Goal: Information Seeking & Learning: Learn about a topic

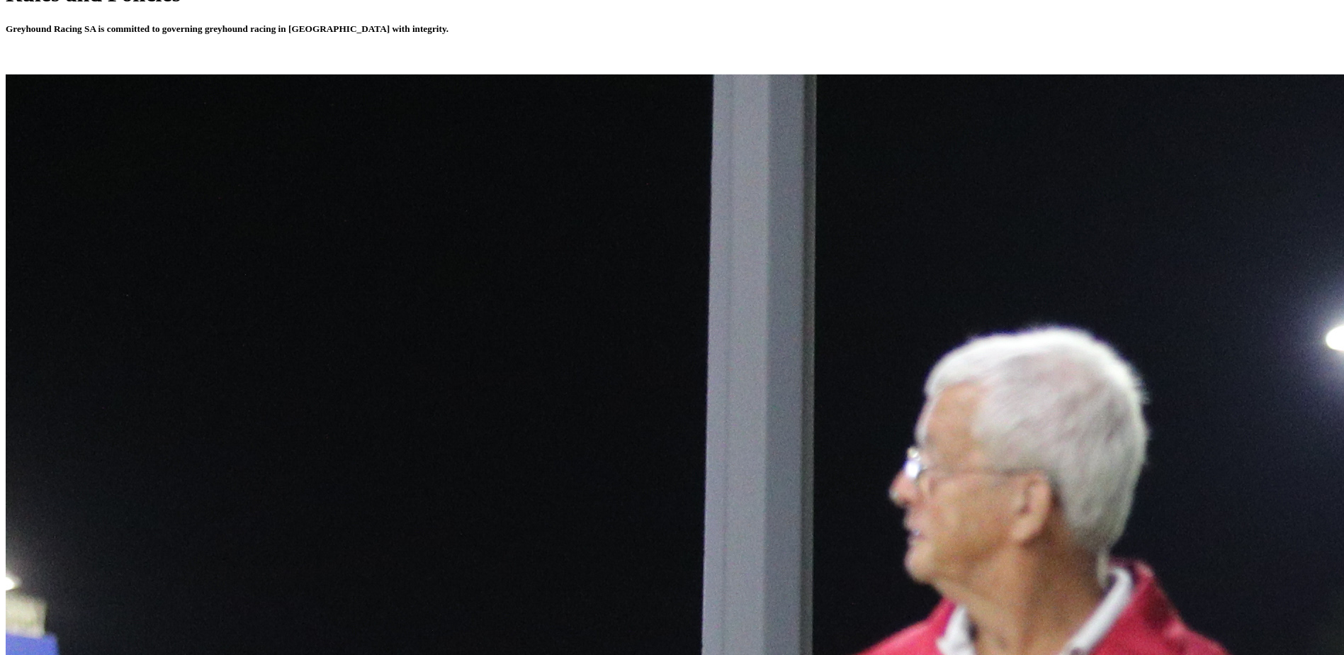
scroll to position [425, 0]
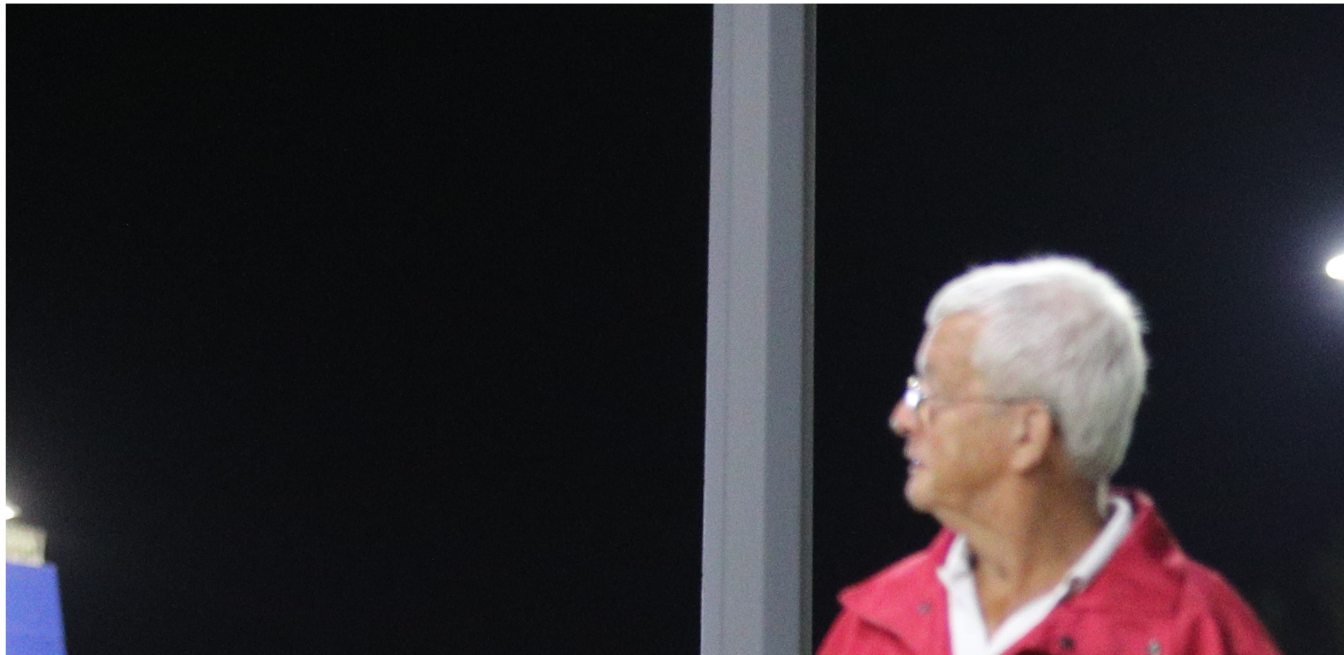
scroll to position [496, 0]
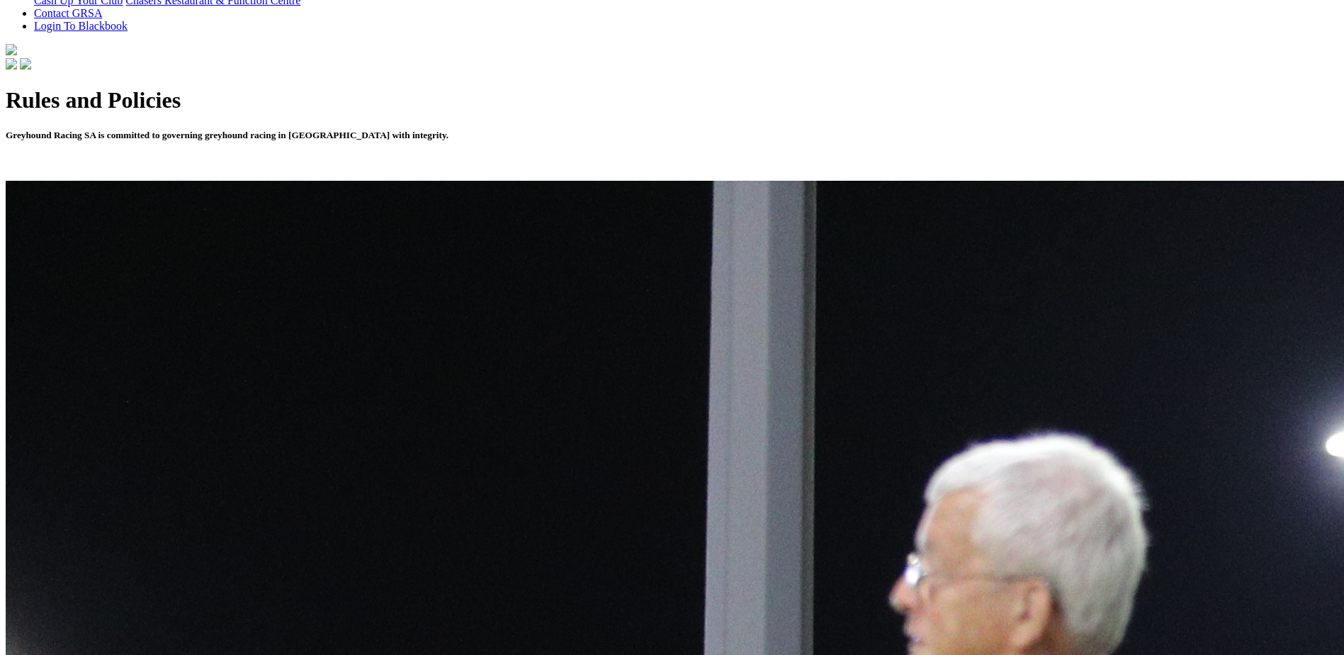
scroll to position [425, 0]
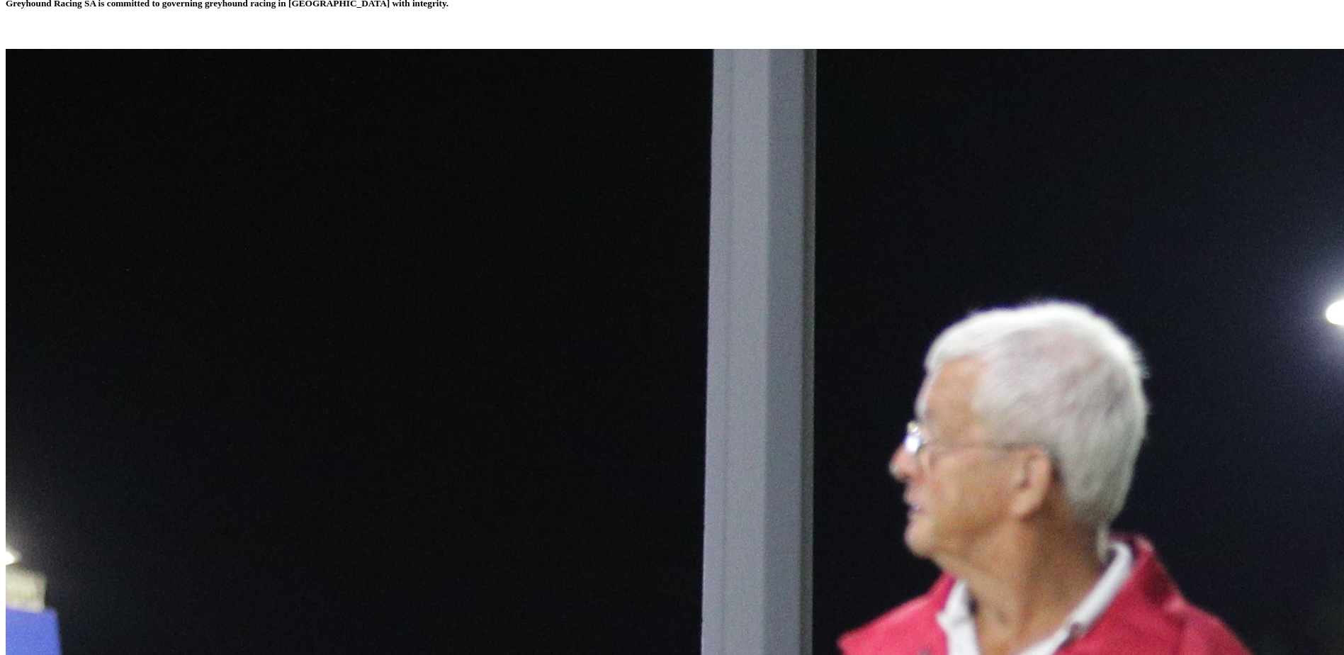
scroll to position [496, 0]
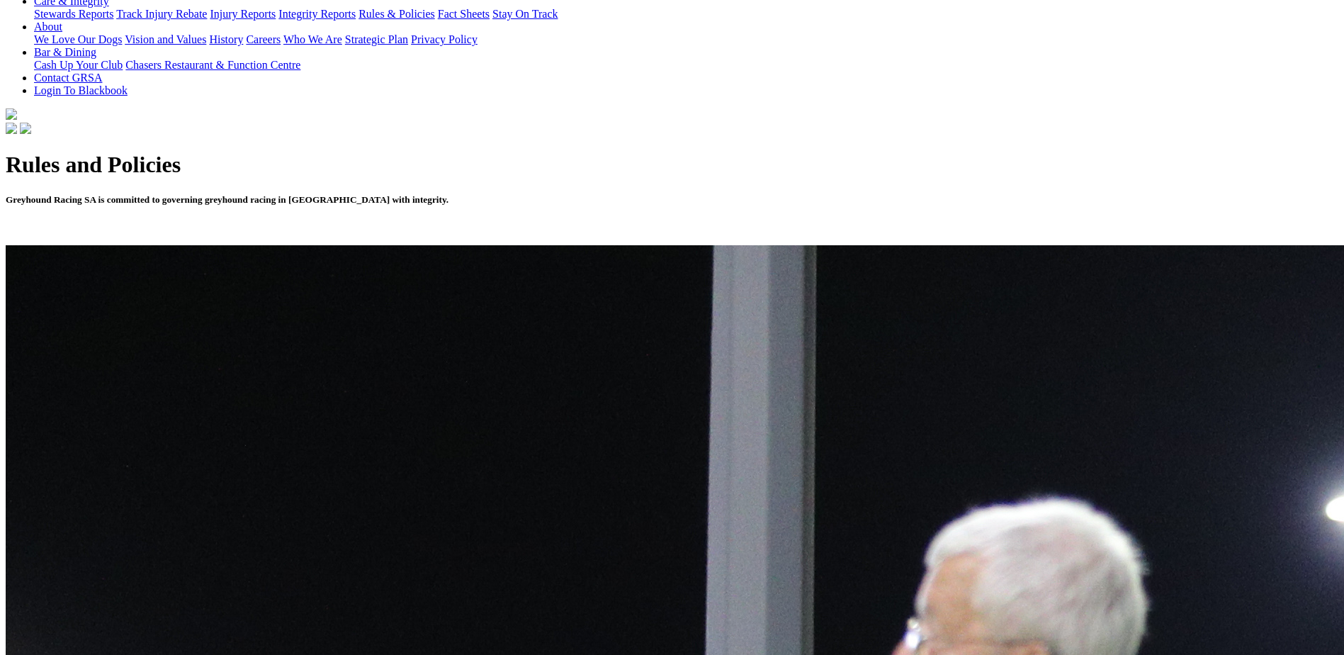
scroll to position [354, 0]
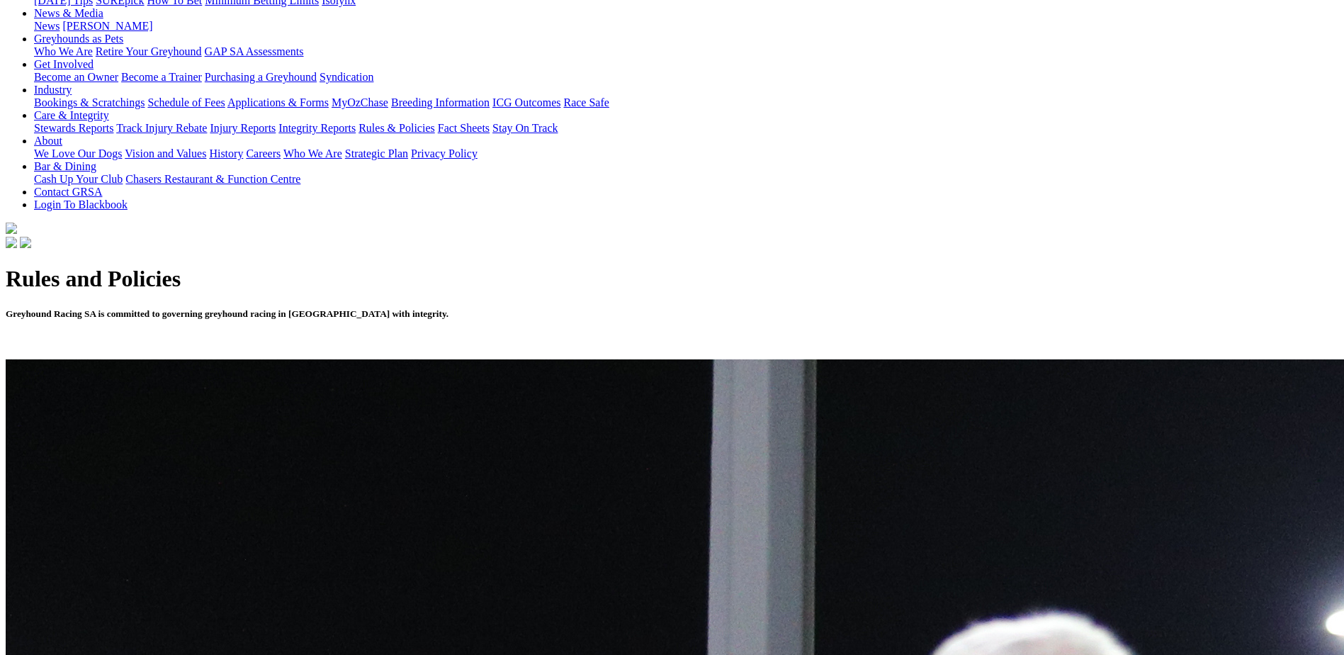
scroll to position [213, 0]
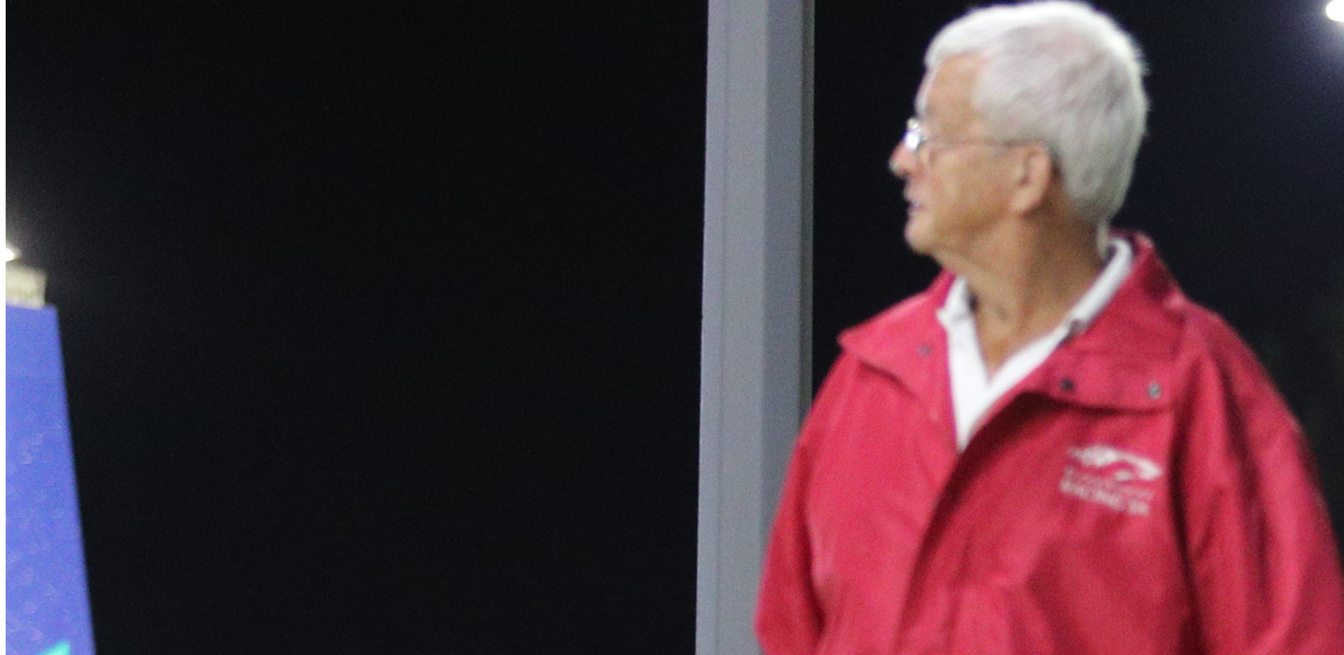
scroll to position [850, 0]
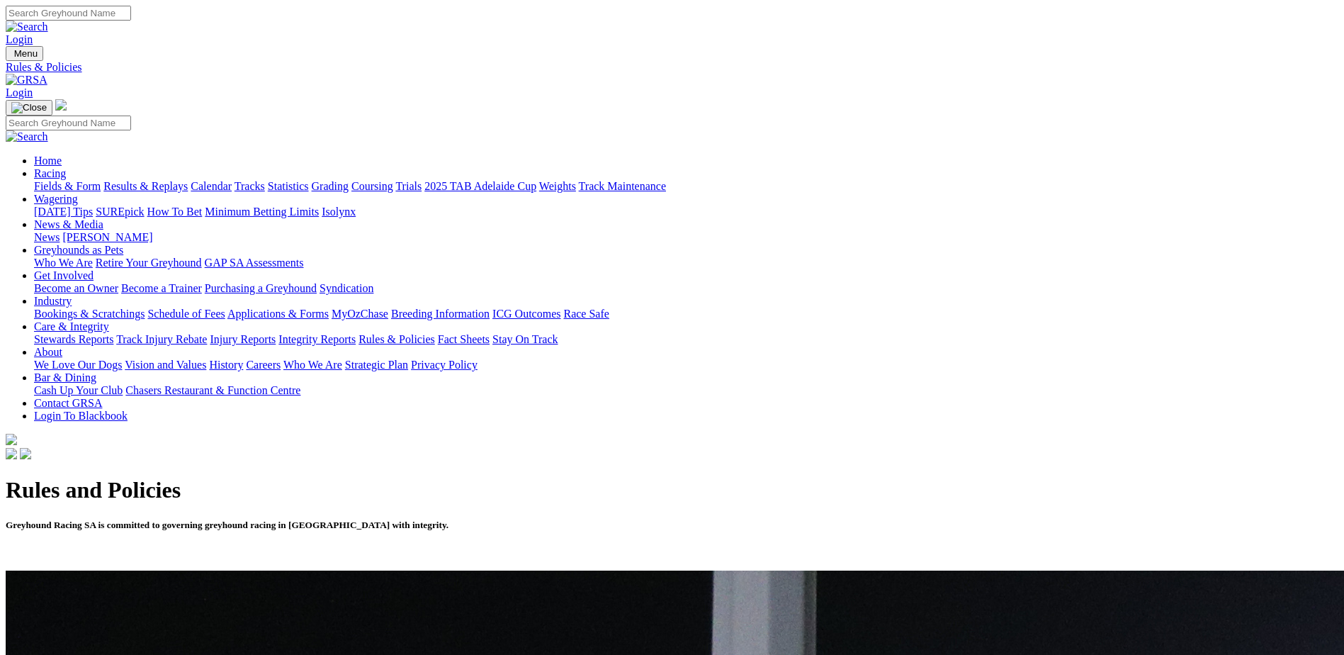
click at [349, 180] on link "Grading" at bounding box center [330, 186] width 37 height 12
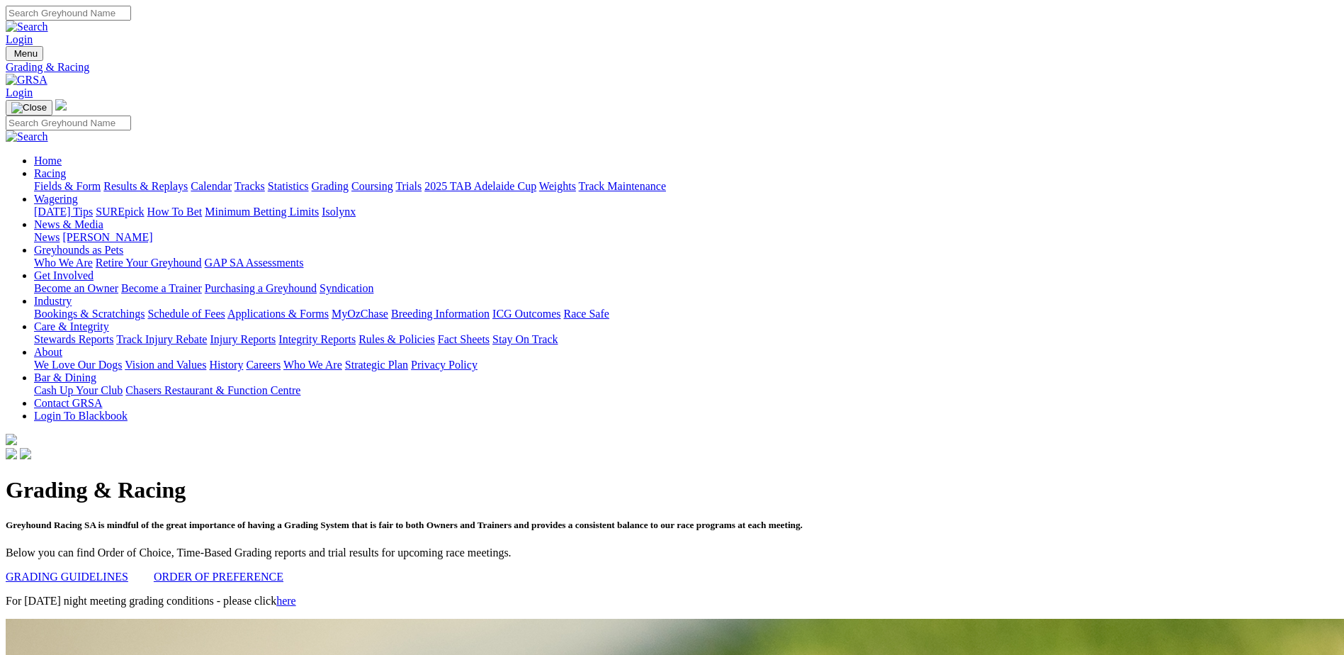
click at [109, 320] on link "Care & Integrity" at bounding box center [71, 326] width 75 height 12
click at [435, 333] on link "Rules & Policies" at bounding box center [396, 339] width 77 height 12
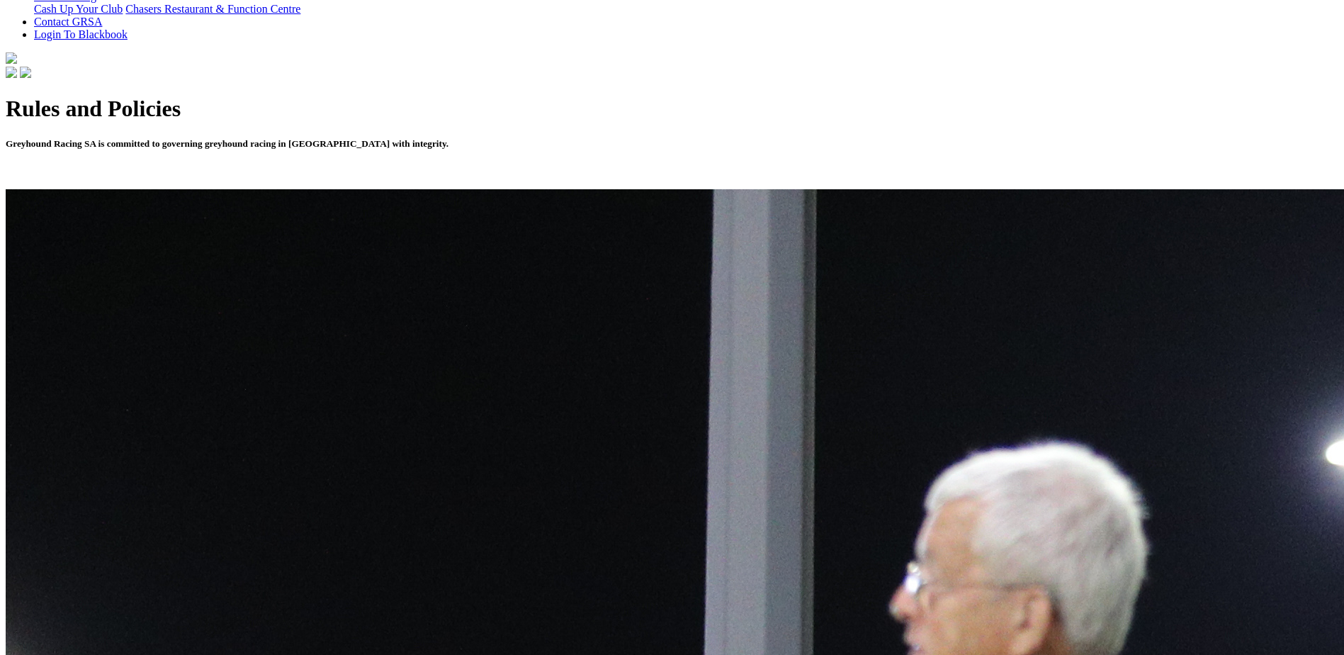
scroll to position [425, 0]
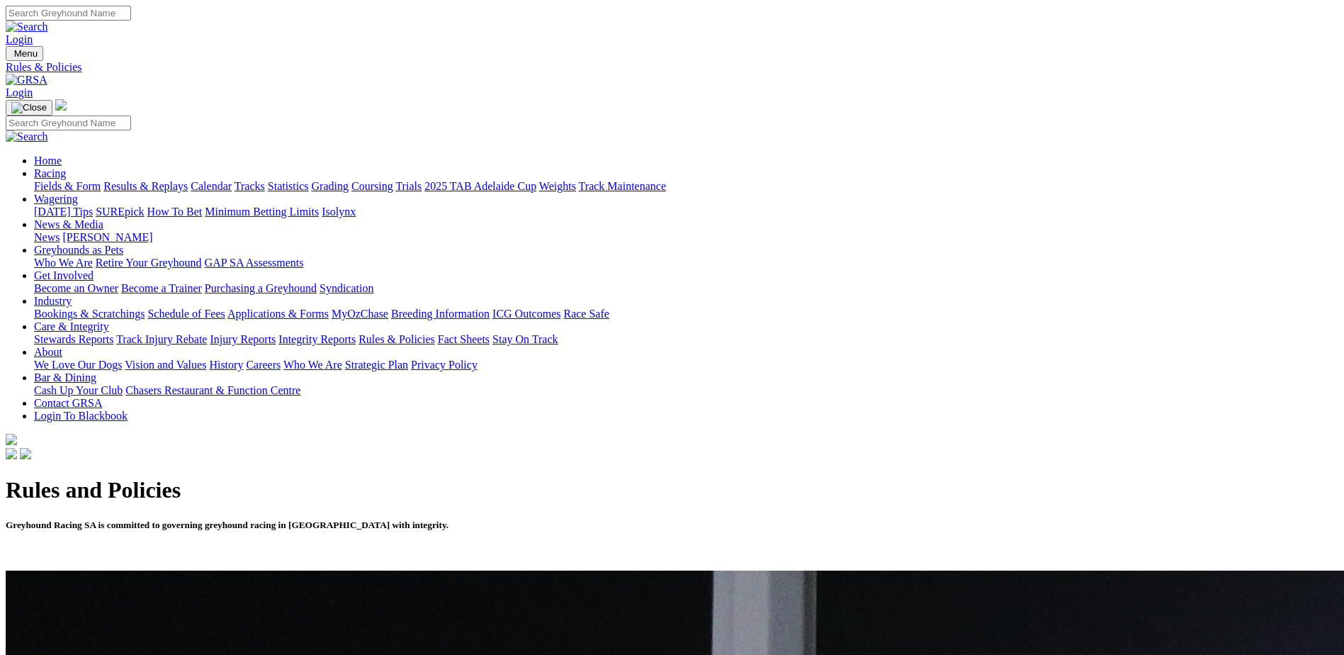
click at [33, 33] on link "Login" at bounding box center [19, 39] width 27 height 12
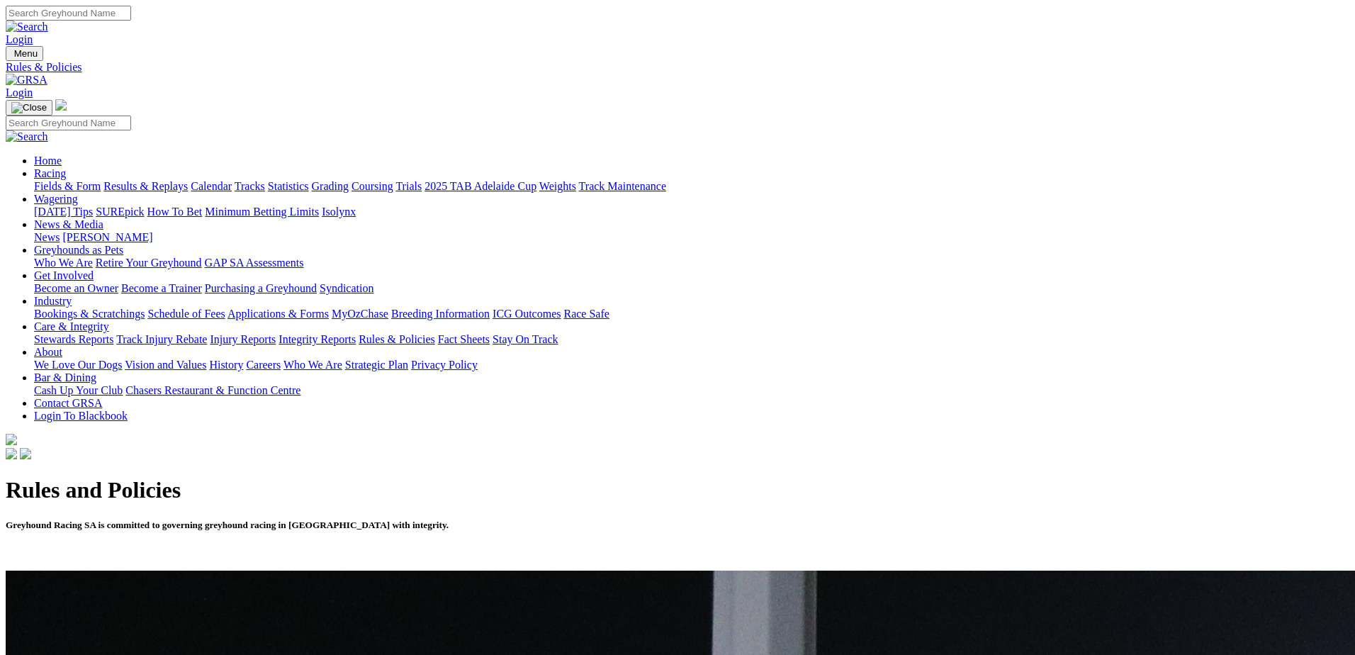
type input "[PERSON_NAME][EMAIL_ADDRESS][PERSON_NAME][DOMAIN_NAME]"
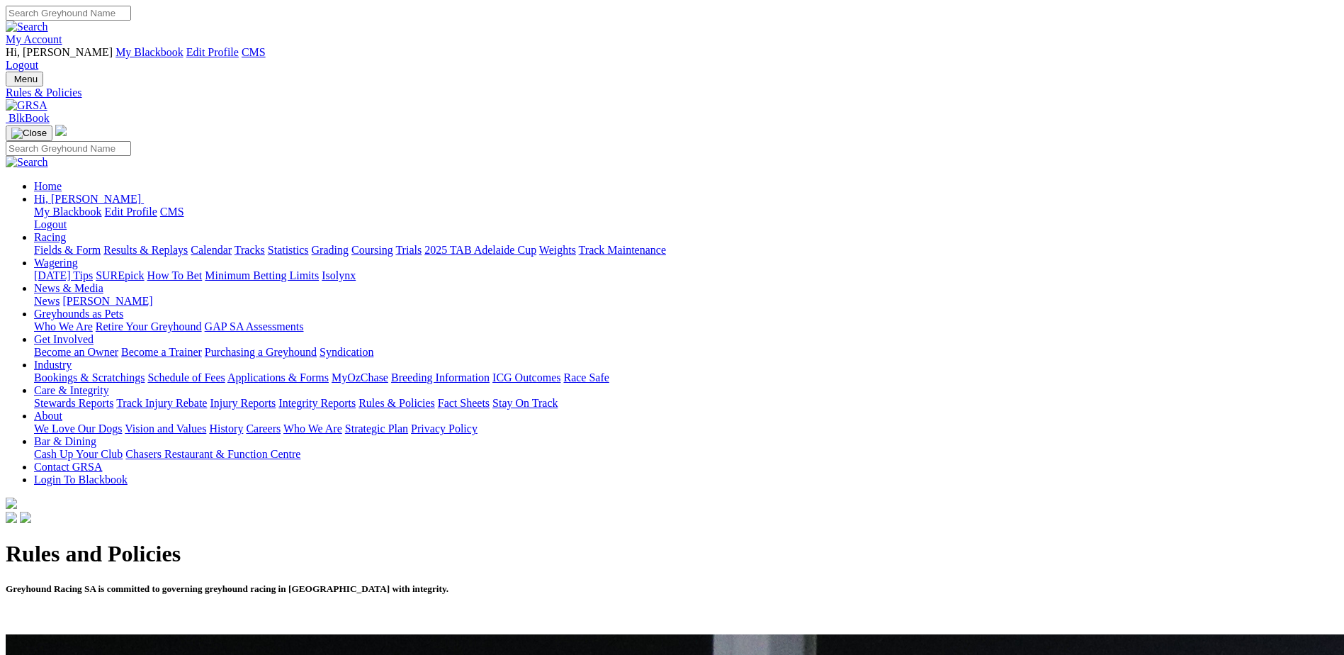
click at [62, 33] on link "My Account" at bounding box center [34, 39] width 57 height 12
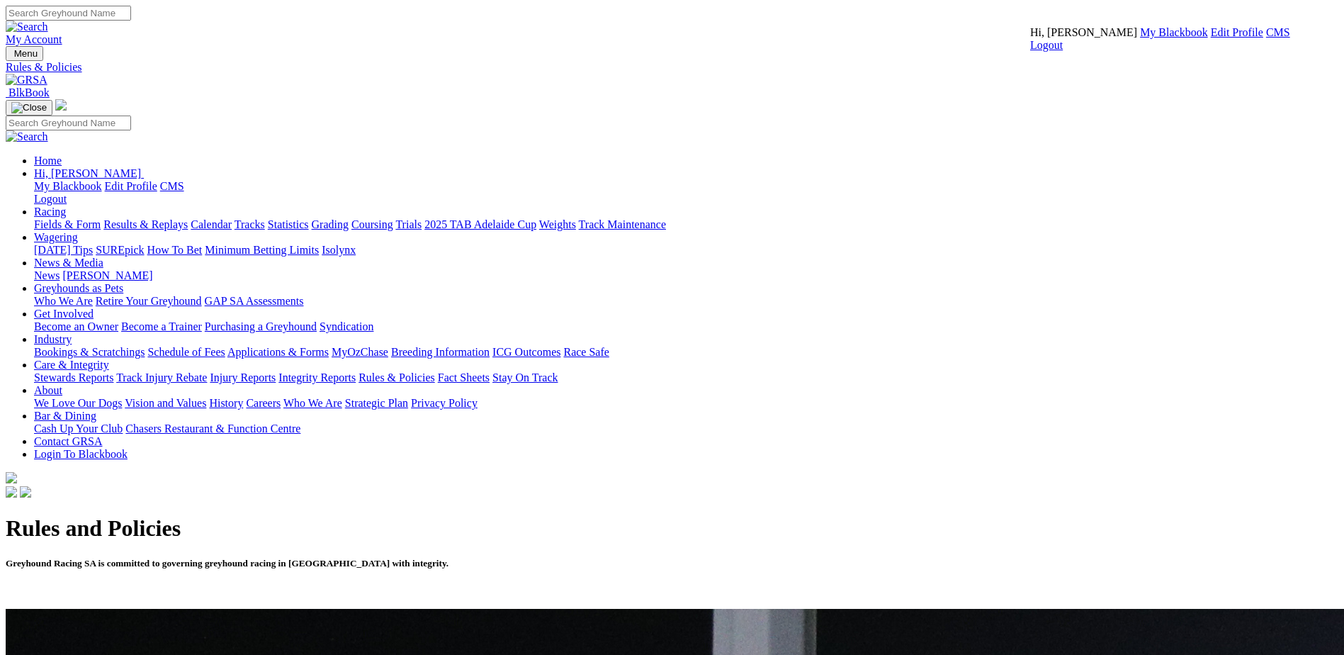
click at [1266, 38] on link "CMS" at bounding box center [1278, 32] width 24 height 12
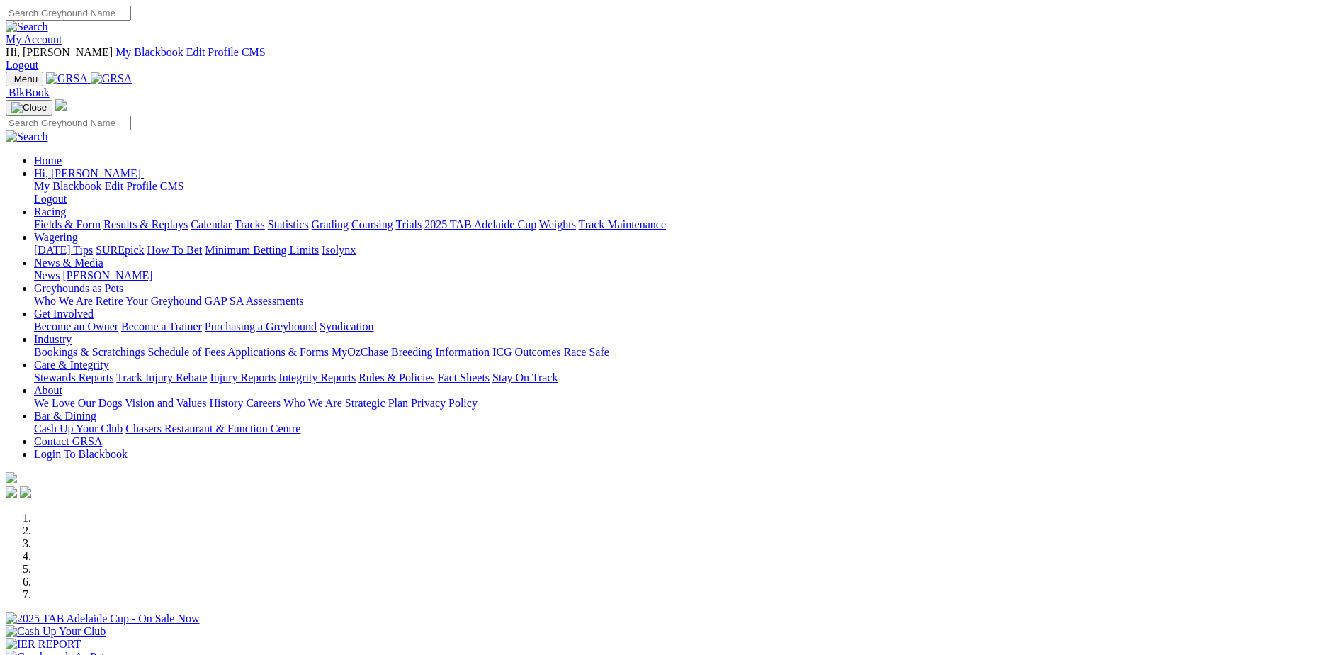
click at [132, 72] on img at bounding box center [112, 78] width 42 height 13
click at [109, 358] on link "Care & Integrity" at bounding box center [71, 364] width 75 height 12
click at [329, 346] on link "Applications & Forms" at bounding box center [277, 352] width 101 height 12
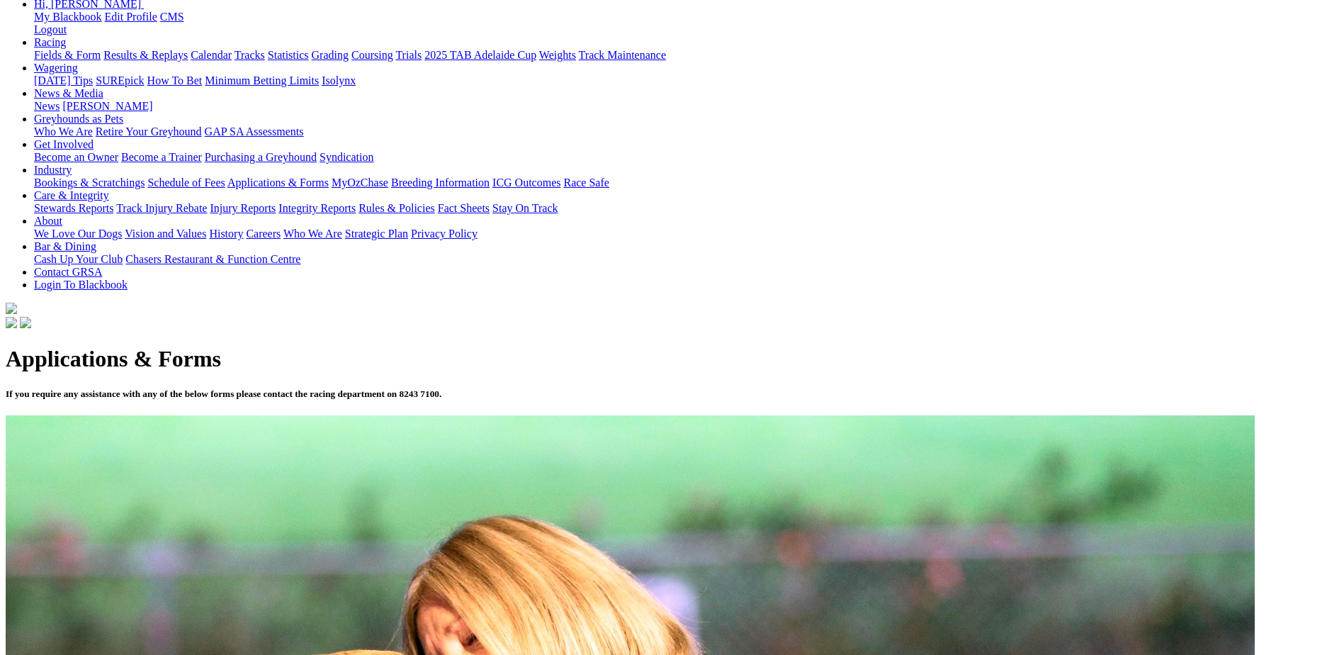
scroll to position [213, 0]
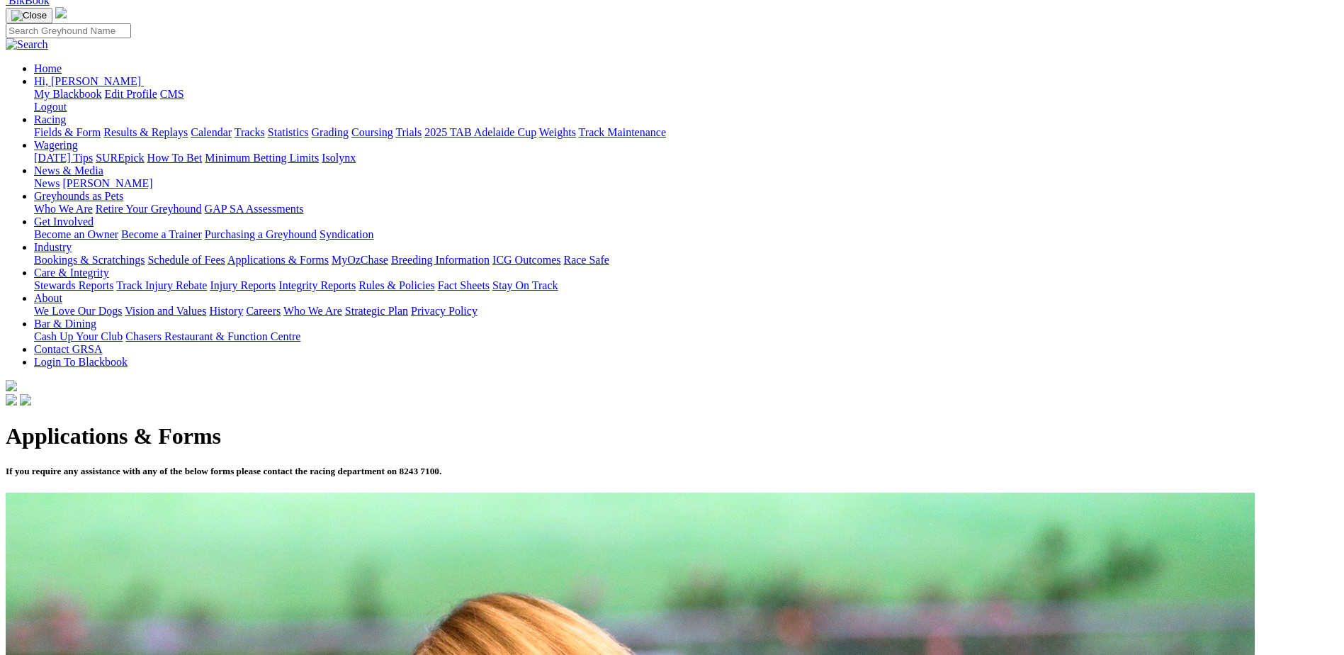
scroll to position [247, 0]
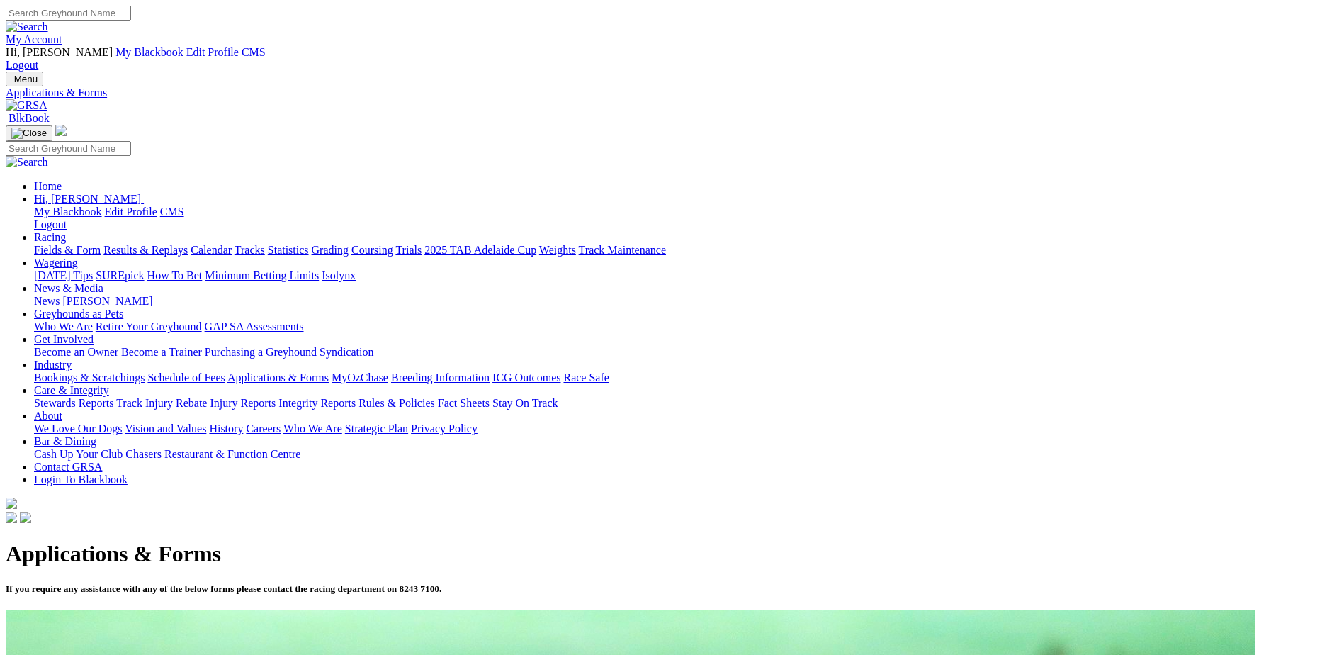
click at [62, 33] on link "My Account" at bounding box center [34, 39] width 57 height 12
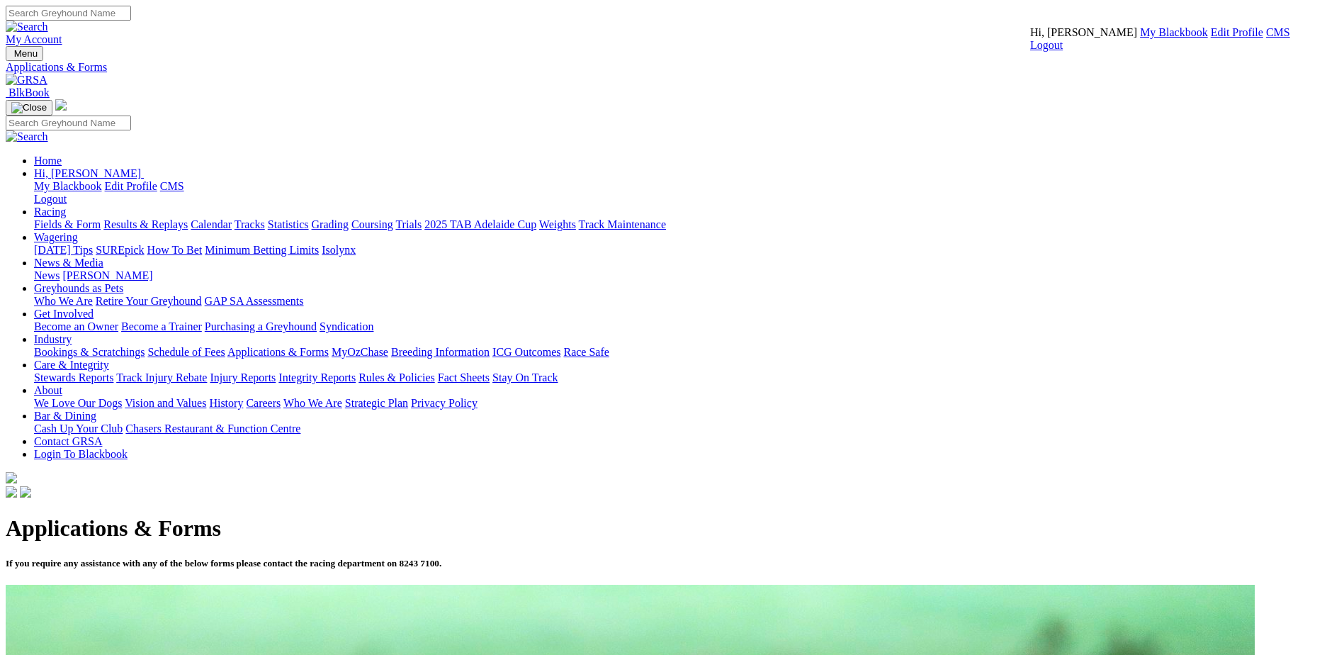
click at [1266, 38] on link "CMS" at bounding box center [1278, 32] width 24 height 12
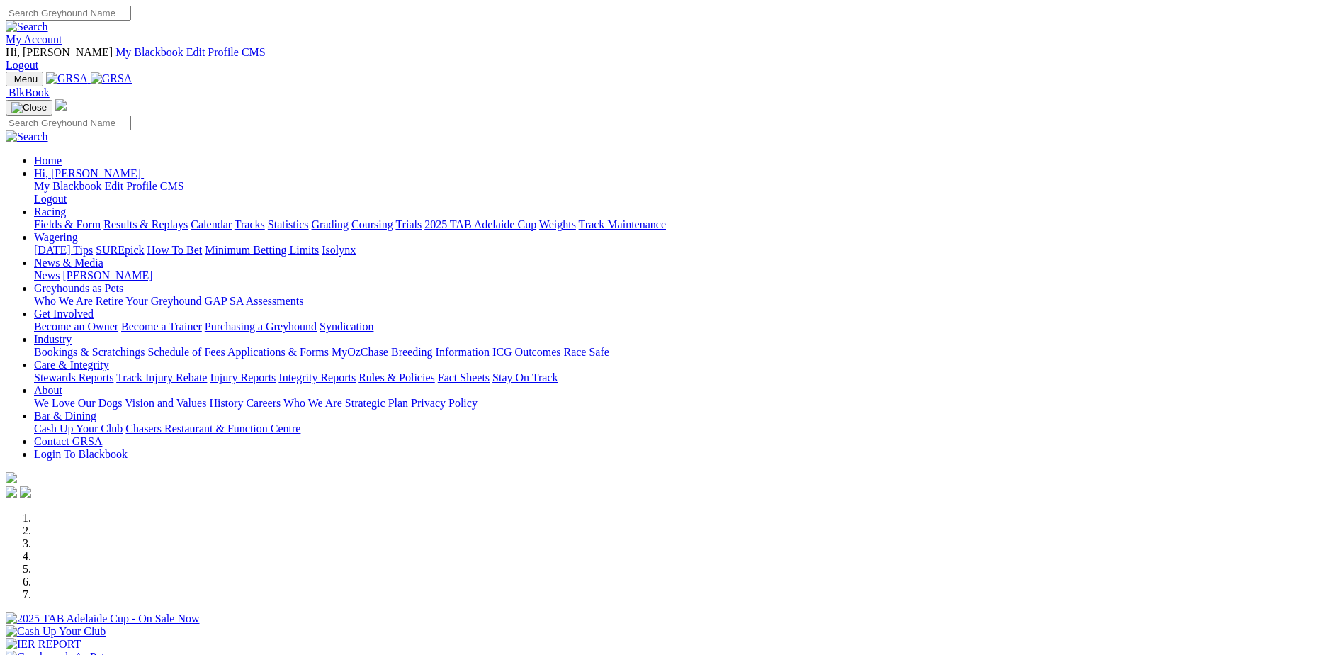
click at [132, 72] on img at bounding box center [112, 78] width 42 height 13
click at [109, 358] on link "Care & Integrity" at bounding box center [71, 364] width 75 height 12
click at [72, 333] on link "Industry" at bounding box center [53, 339] width 38 height 12
click at [329, 346] on link "Applications & Forms" at bounding box center [277, 352] width 101 height 12
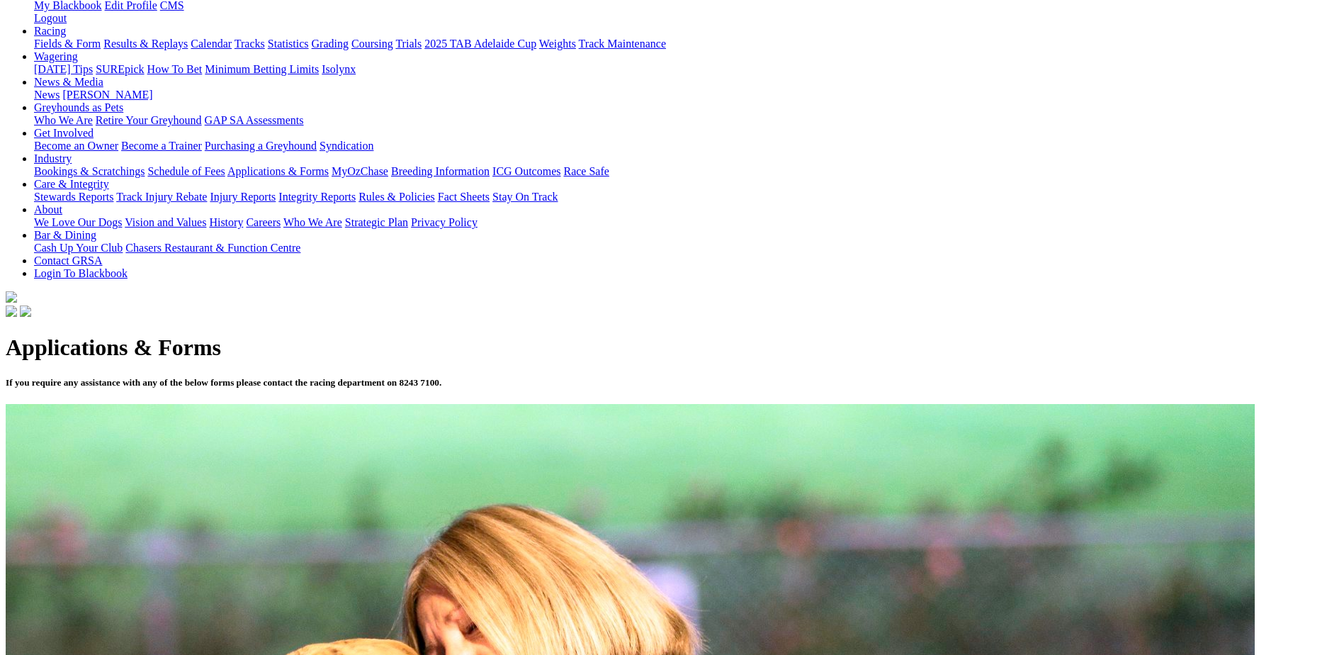
scroll to position [213, 0]
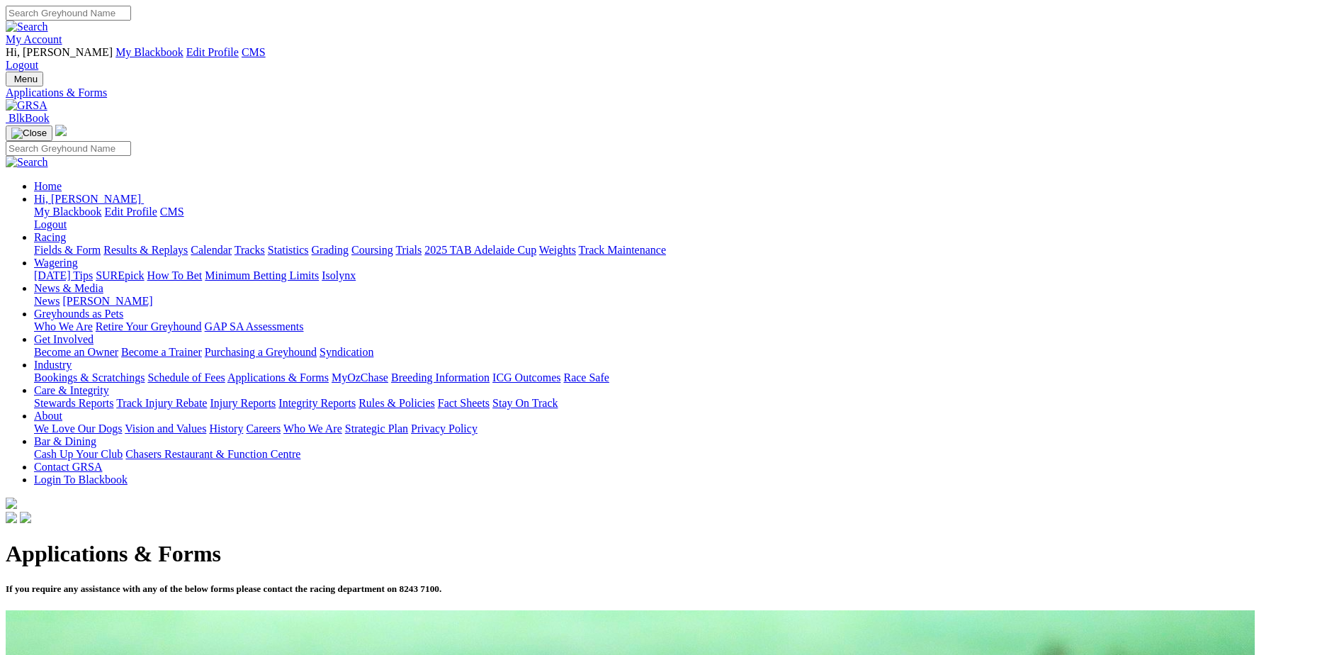
click at [435, 397] on link "Rules & Policies" at bounding box center [396, 403] width 77 height 12
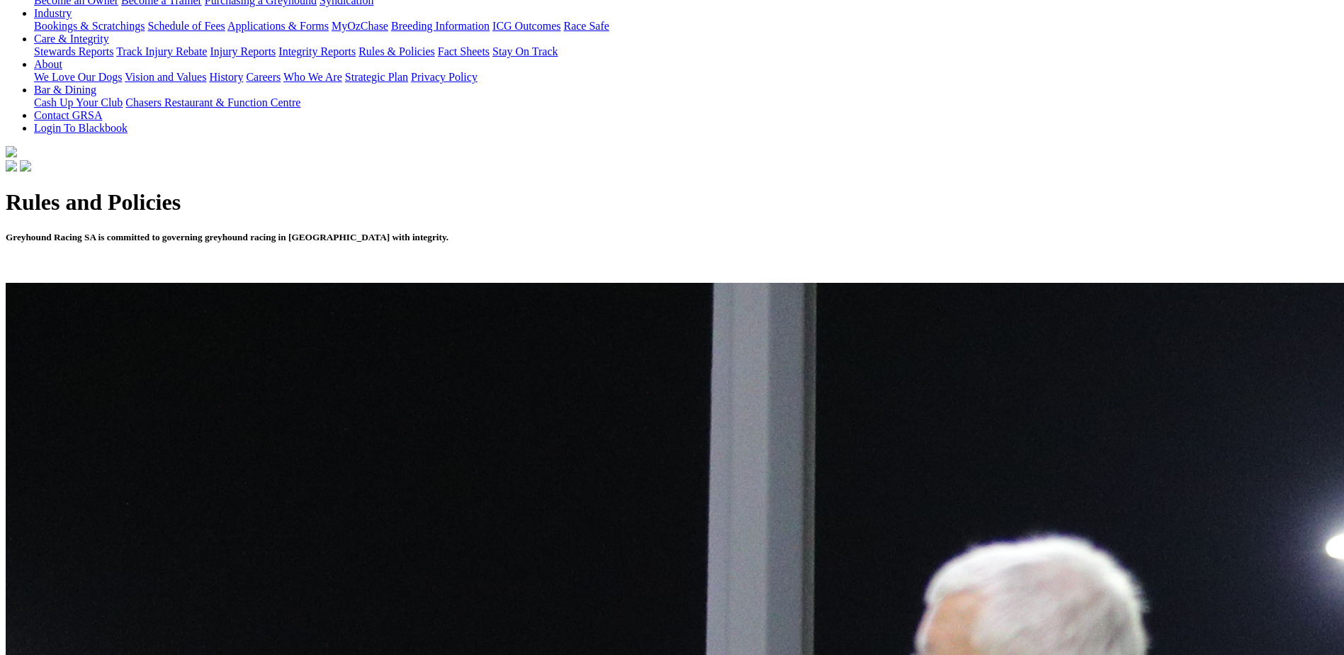
scroll to position [354, 0]
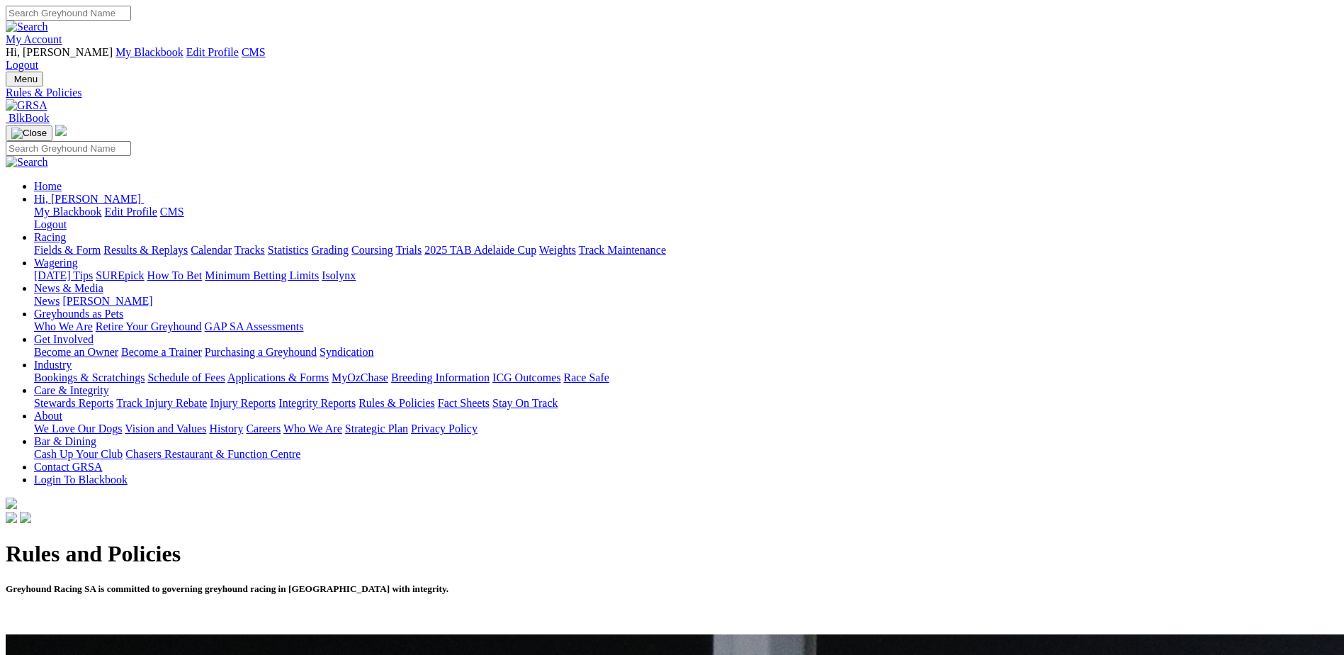
click at [62, 33] on link "My Account" at bounding box center [34, 39] width 57 height 12
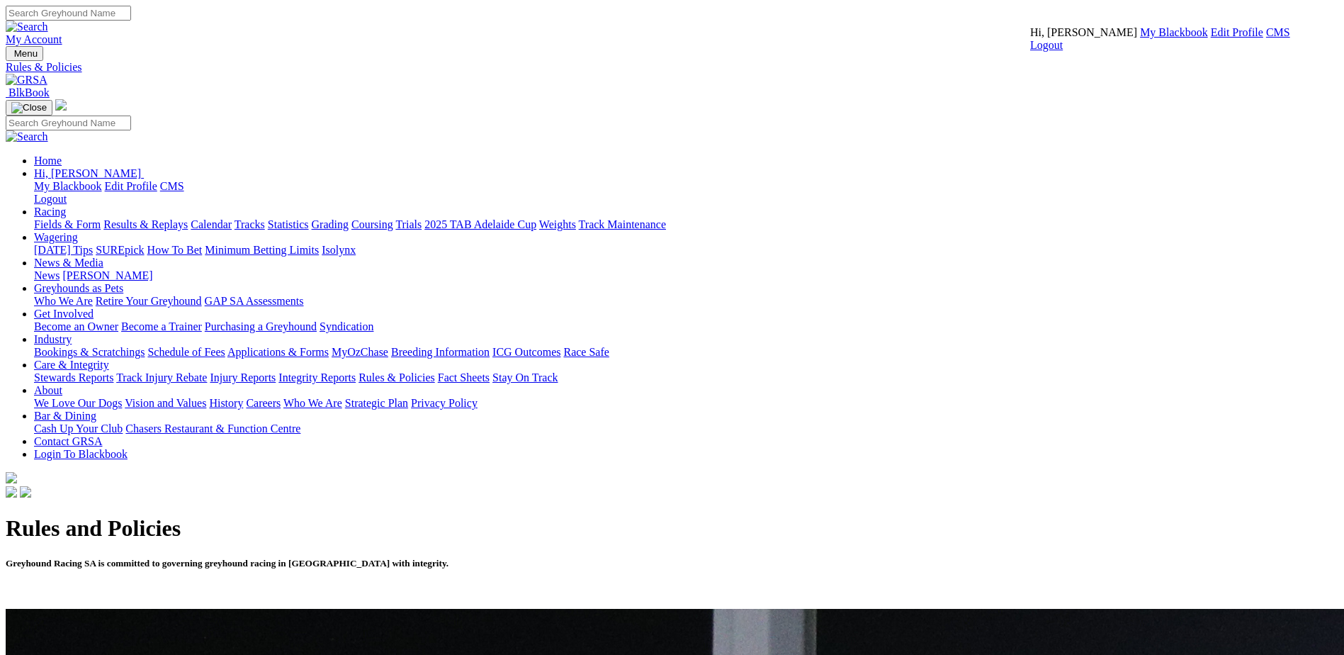
click at [1266, 38] on link "CMS" at bounding box center [1278, 32] width 24 height 12
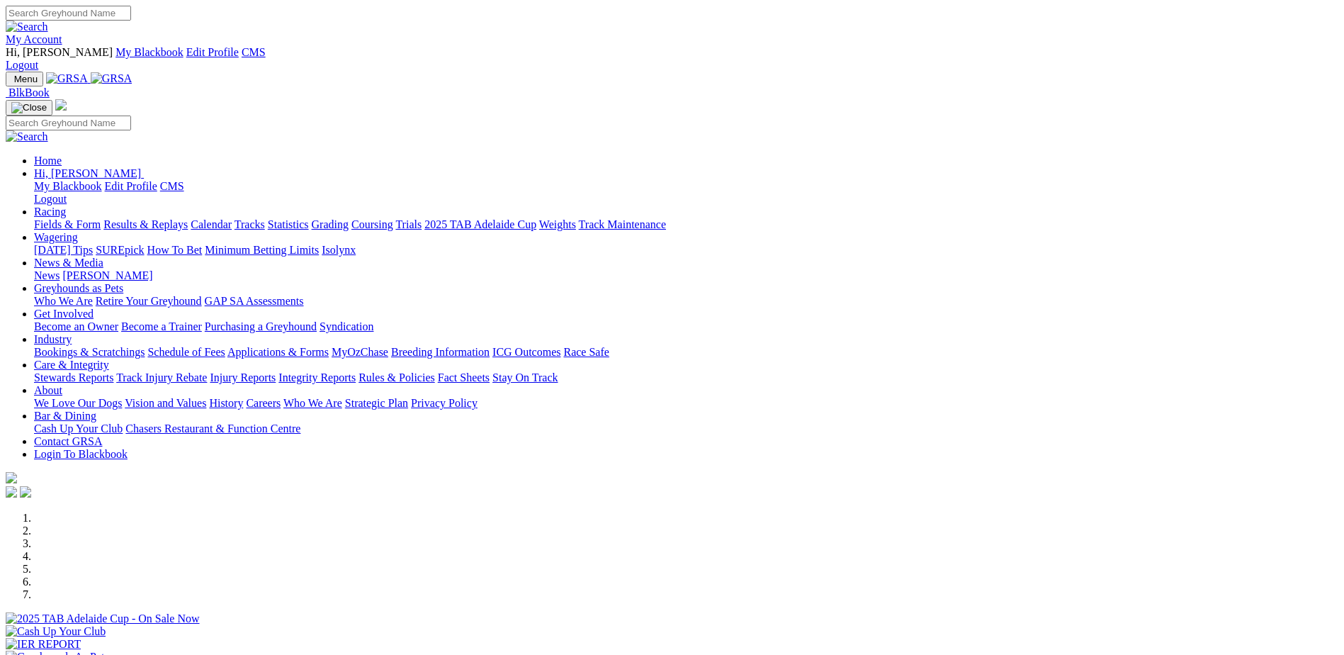
click at [109, 358] on link "Care & Integrity" at bounding box center [71, 364] width 75 height 12
click at [72, 333] on link "Industry" at bounding box center [53, 339] width 38 height 12
click at [329, 346] on link "Applications & Forms" at bounding box center [277, 352] width 101 height 12
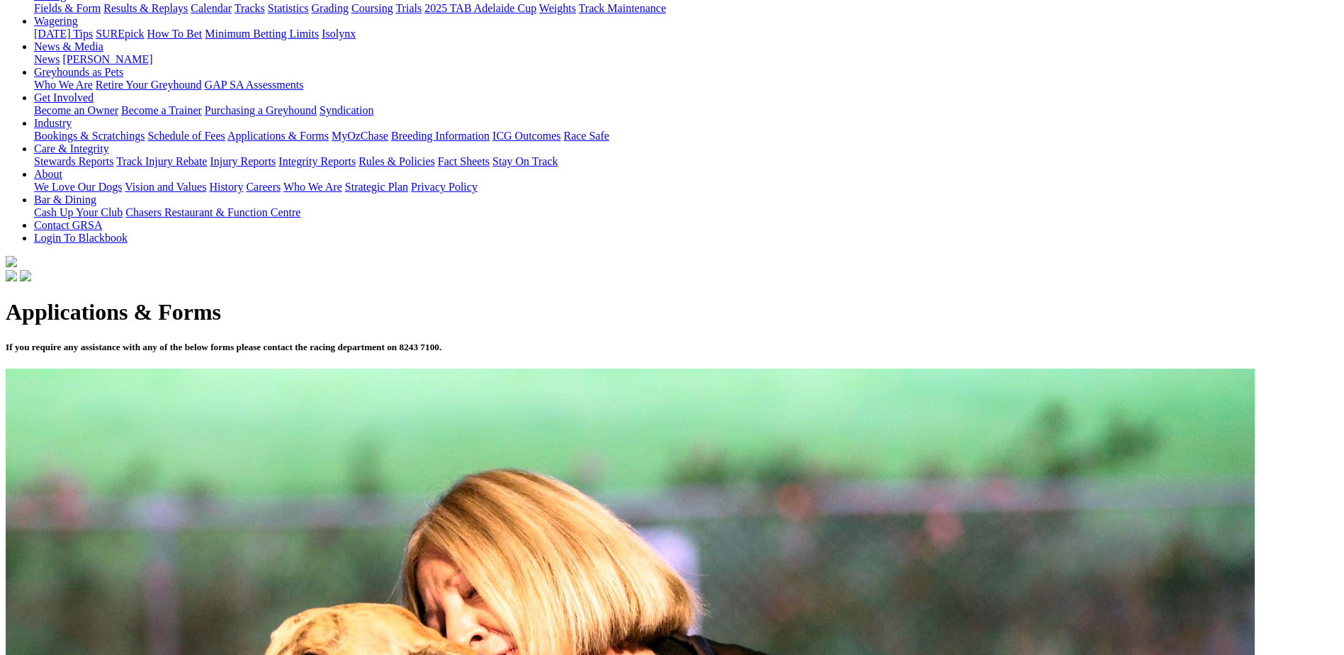
scroll to position [354, 0]
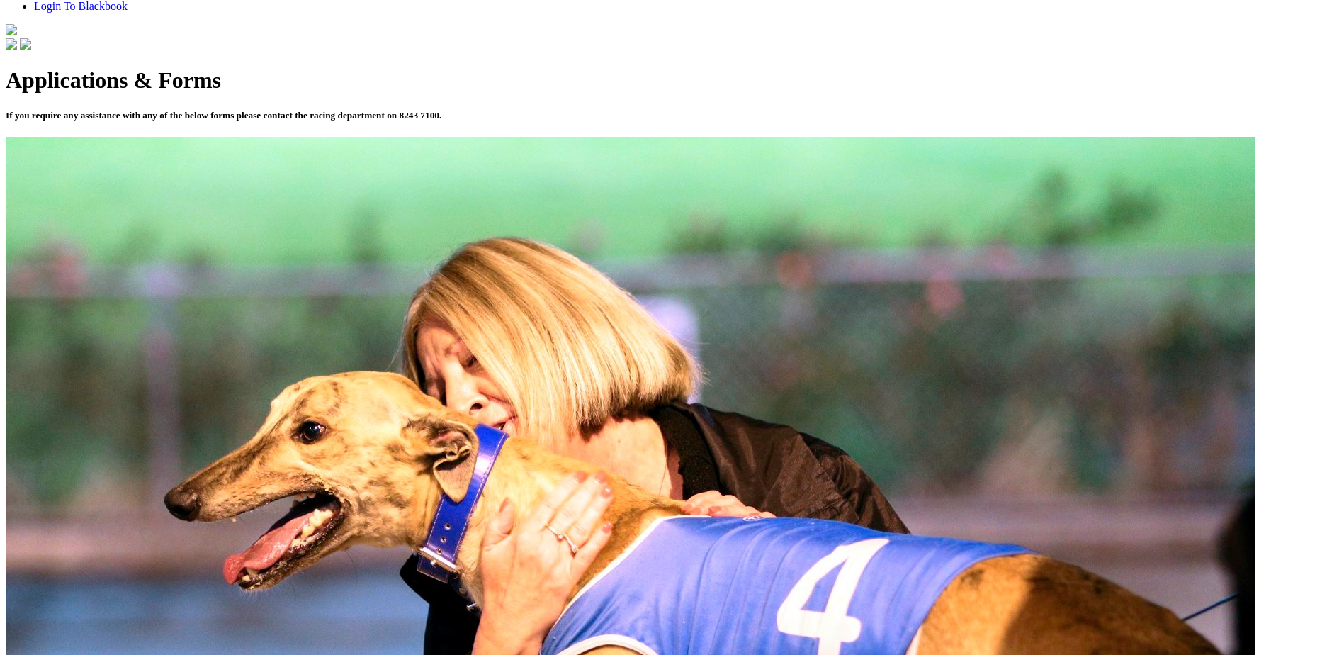
scroll to position [496, 0]
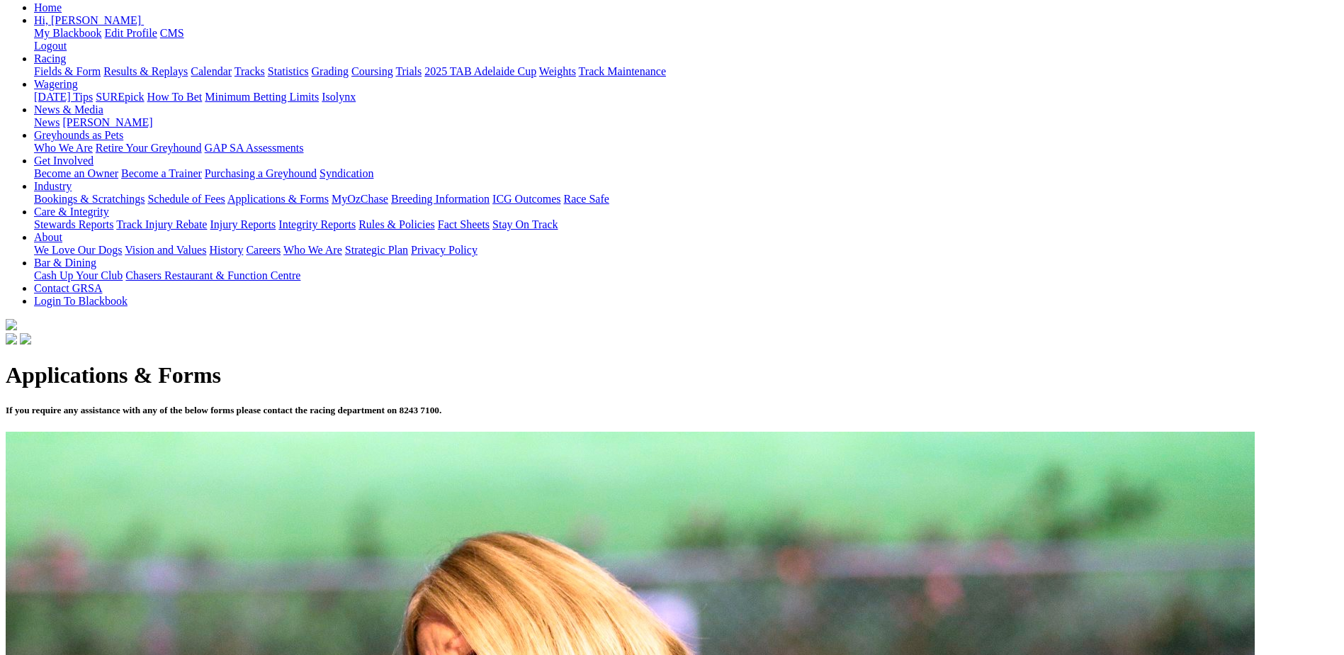
scroll to position [283, 0]
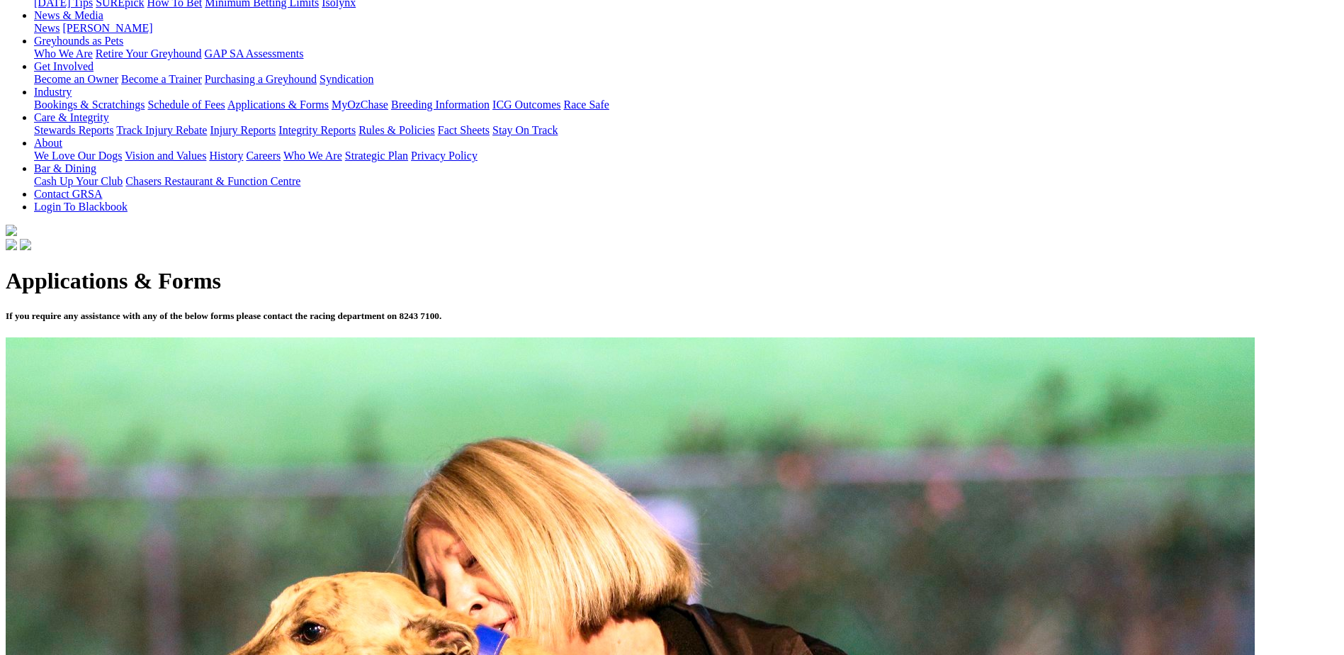
scroll to position [283, 0]
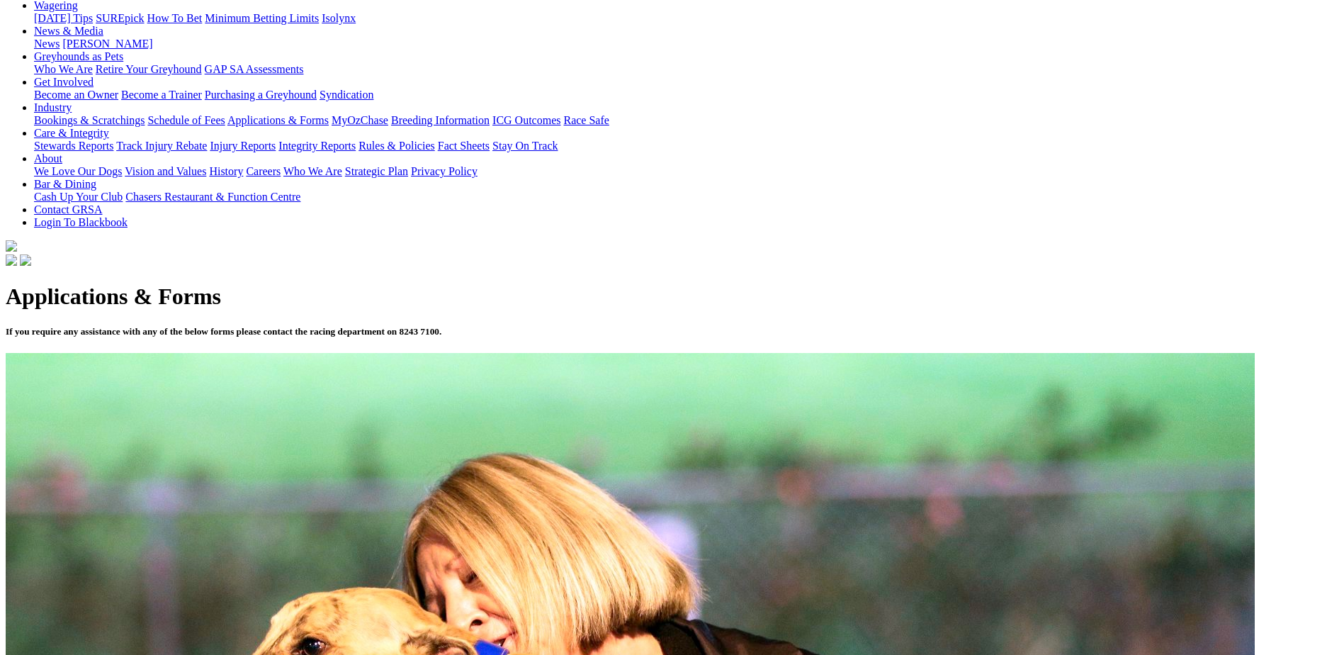
scroll to position [283, 0]
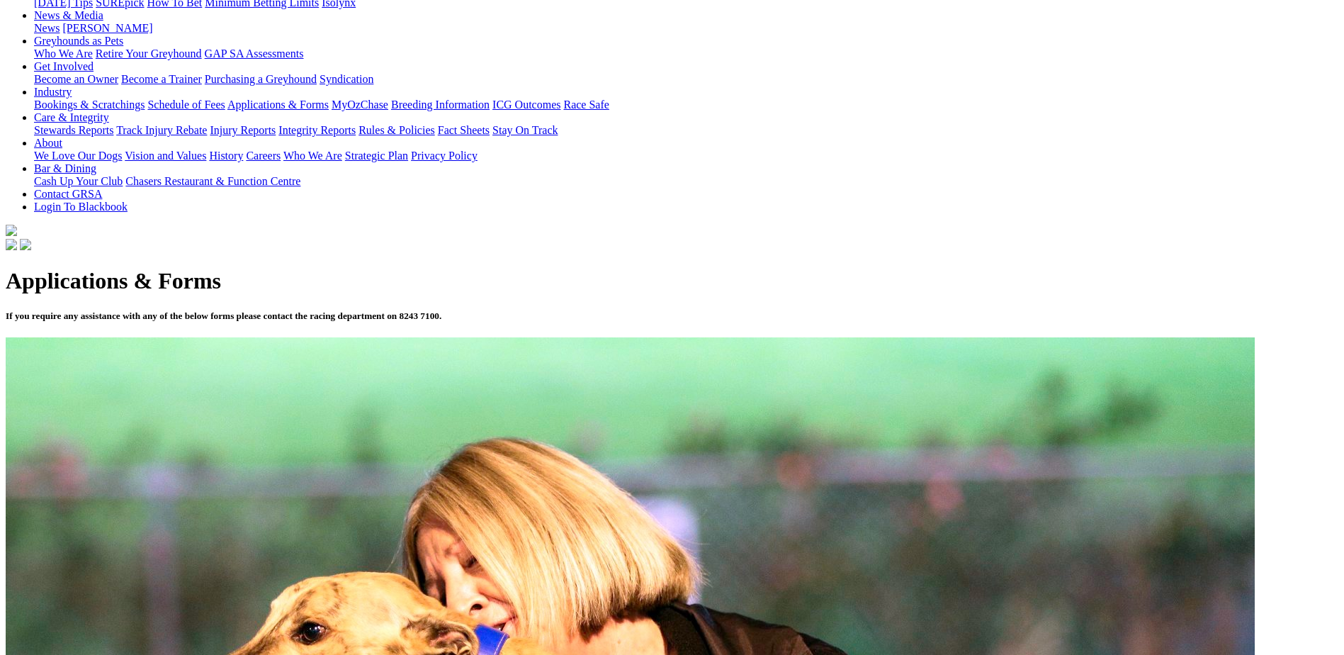
scroll to position [283, 0]
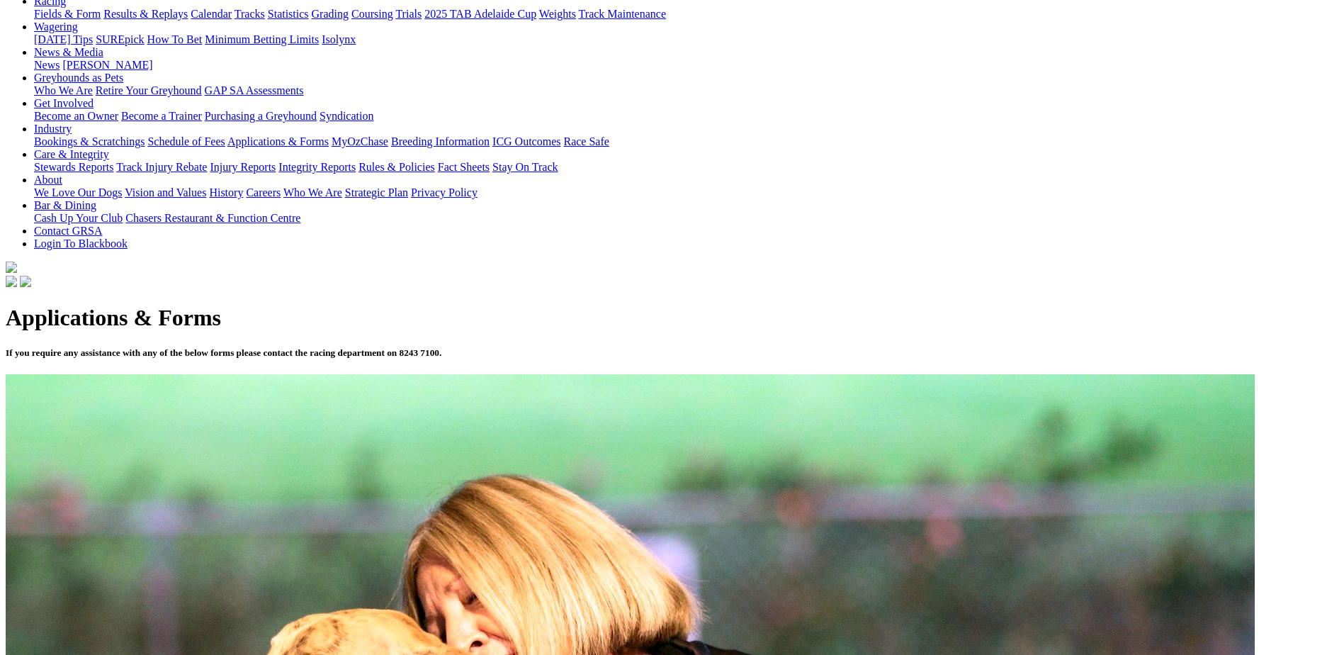
scroll to position [283, 0]
